Goal: Obtain resource: Obtain resource

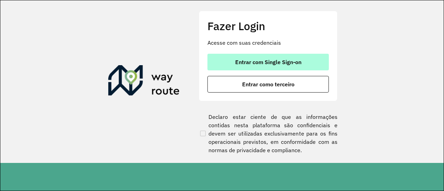
click at [276, 59] on span "Entrar com Single Sign-on" at bounding box center [268, 62] width 66 height 6
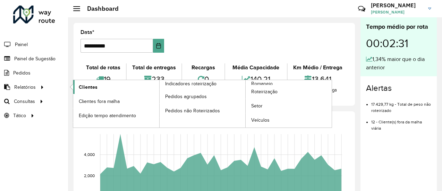
click at [101, 85] on link "Clientes" at bounding box center [116, 87] width 86 height 14
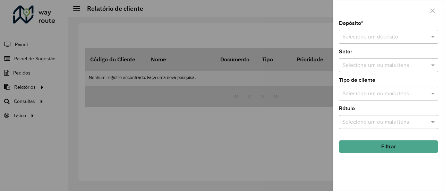
click at [358, 39] on input "text" at bounding box center [381, 37] width 78 height 8
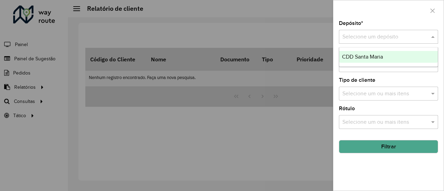
click at [364, 53] on div "CDD Santa Maria" at bounding box center [388, 57] width 99 height 12
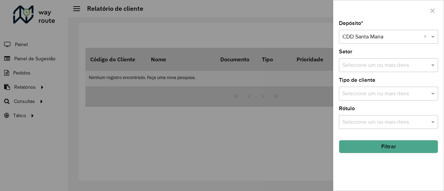
click at [388, 150] on button "Filtrar" at bounding box center [388, 146] width 99 height 13
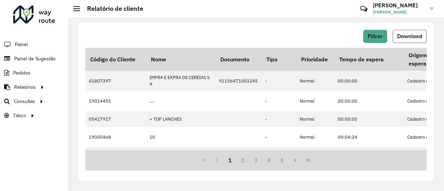
click at [417, 36] on span "Download" at bounding box center [409, 36] width 25 height 6
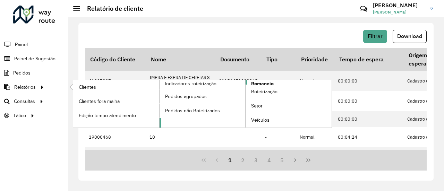
click at [267, 82] on span "Romaneio" at bounding box center [262, 83] width 23 height 7
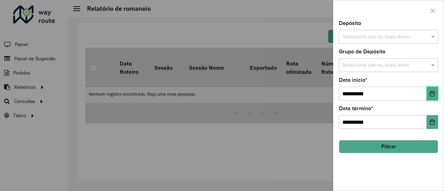
click at [429, 93] on button "Choose Date" at bounding box center [432, 94] width 11 height 14
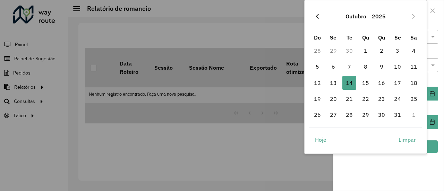
click at [321, 20] on button "Previous Month" at bounding box center [317, 16] width 11 height 11
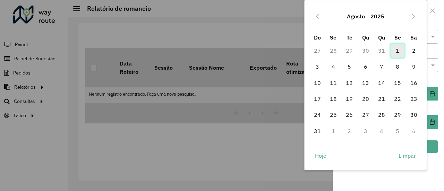
click at [396, 51] on span "1" at bounding box center [398, 51] width 14 height 14
type input "**********"
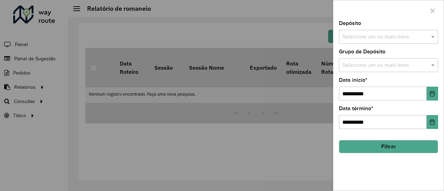
click at [385, 41] on div "Selecione um ou mais itens" at bounding box center [388, 37] width 99 height 14
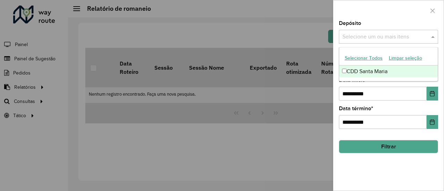
click at [363, 72] on div "CDD Santa Maria" at bounding box center [388, 72] width 99 height 12
click at [384, 34] on span "×" at bounding box center [387, 37] width 6 height 8
click at [366, 66] on div "CDD Santa Maria" at bounding box center [388, 72] width 99 height 12
click at [382, 7] on div at bounding box center [388, 10] width 110 height 20
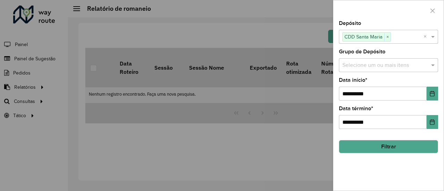
click at [375, 67] on input "text" at bounding box center [385, 65] width 89 height 8
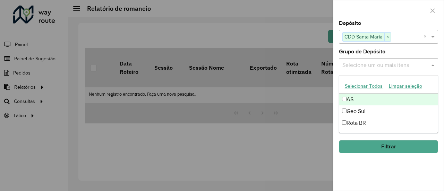
click at [368, 78] on ng-dropdown-panel "Selecionar Todos Limpar seleção AS Geo Sul Rota BR" at bounding box center [389, 104] width 100 height 58
click at [366, 84] on button "Selecionar Todos" at bounding box center [364, 86] width 44 height 11
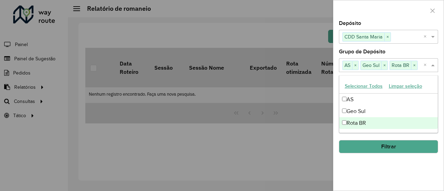
click at [382, 147] on button "Filtrar" at bounding box center [388, 146] width 99 height 13
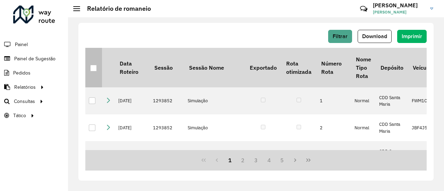
click at [95, 67] on div at bounding box center [93, 68] width 7 height 7
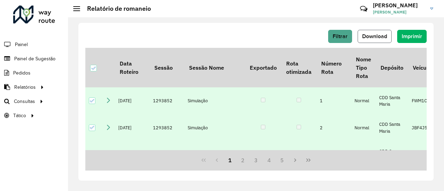
click at [377, 36] on span "Download" at bounding box center [374, 36] width 25 height 6
